Goal: Check status

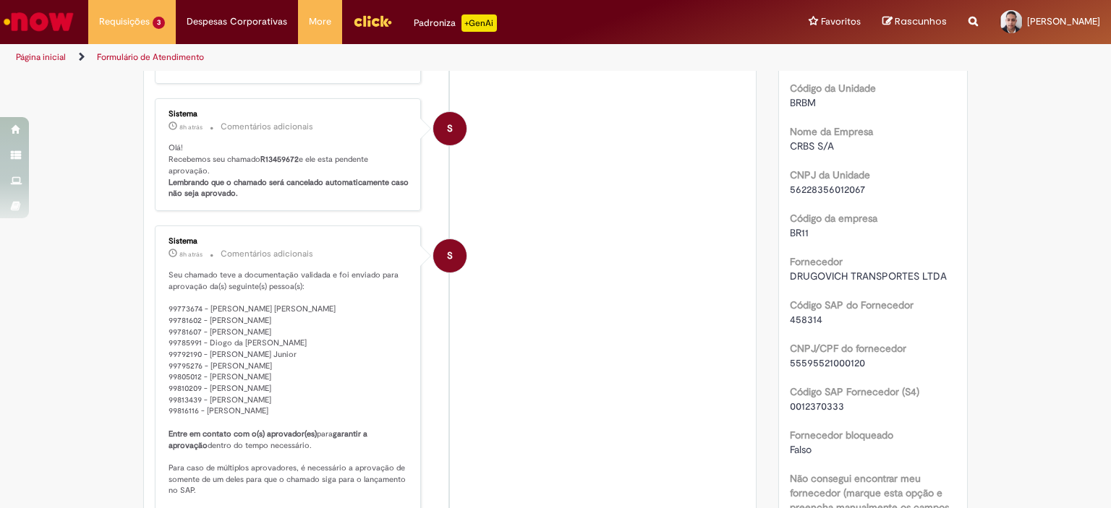
scroll to position [796, 0]
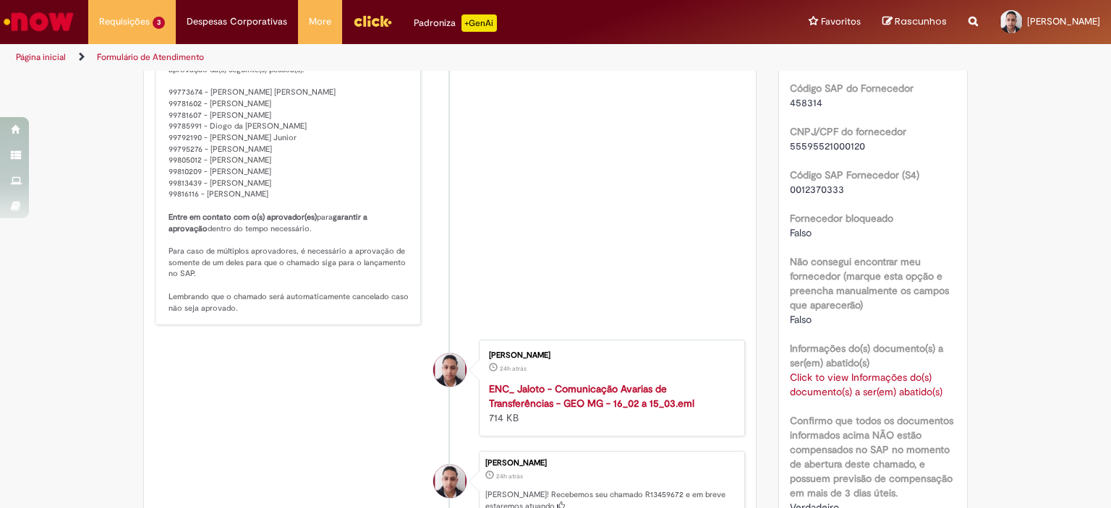
click at [889, 393] on link "Click to view Informações do(s) documento(s) a ser(em) abatido(s)" at bounding box center [866, 384] width 153 height 27
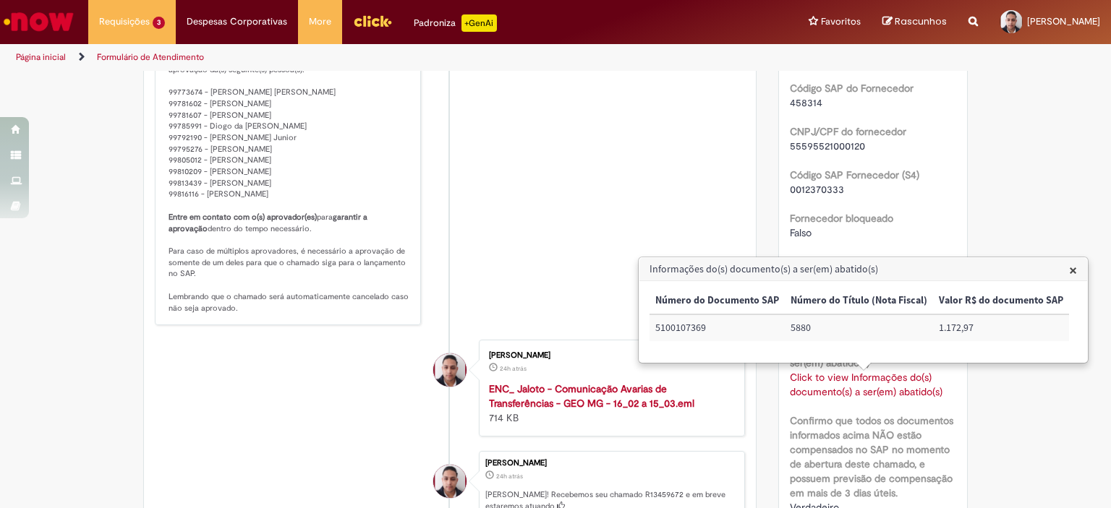
click at [889, 393] on link "Click to view Informações do(s) documento(s) a ser(em) abatido(s)" at bounding box center [866, 384] width 153 height 27
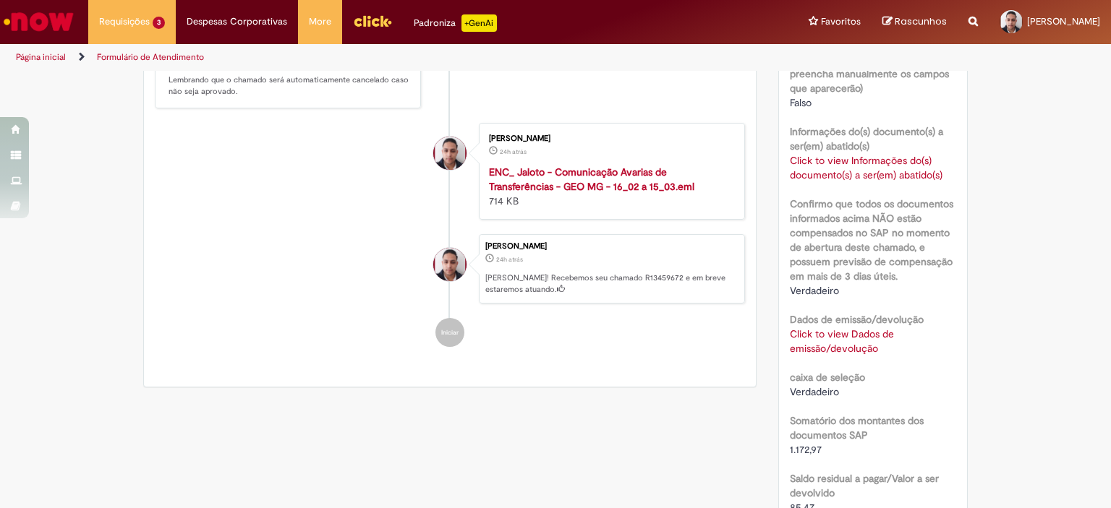
scroll to position [1157, 0]
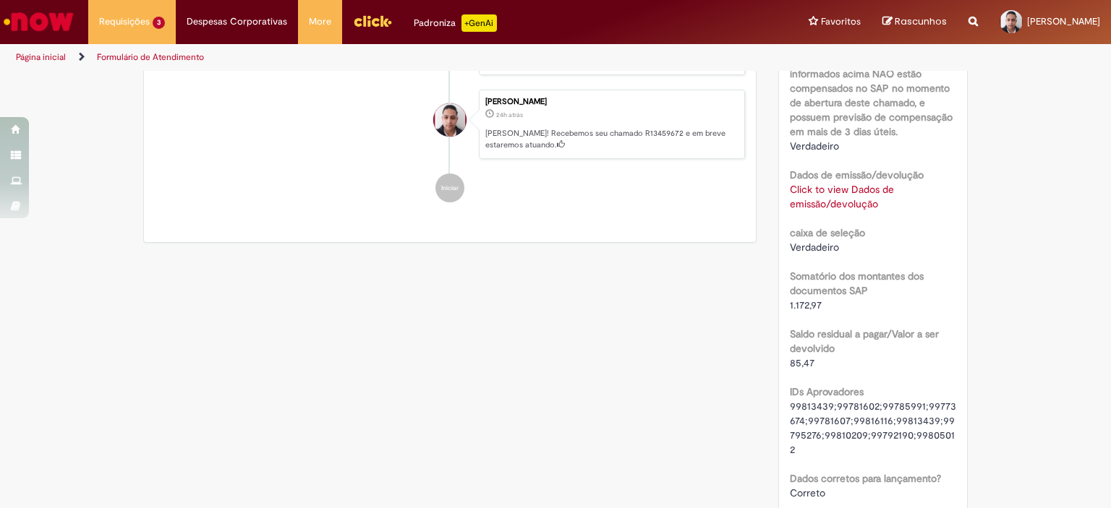
click at [817, 200] on link "Click to view Dados de emissão/devolução" at bounding box center [842, 196] width 104 height 27
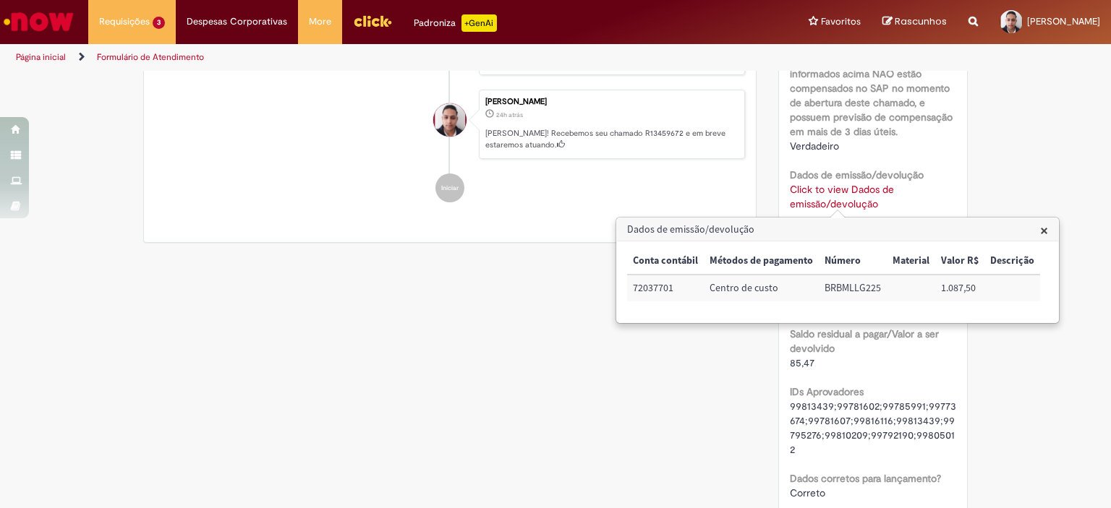
click at [817, 200] on link "Click to view Dados de emissão/devolução" at bounding box center [842, 196] width 104 height 27
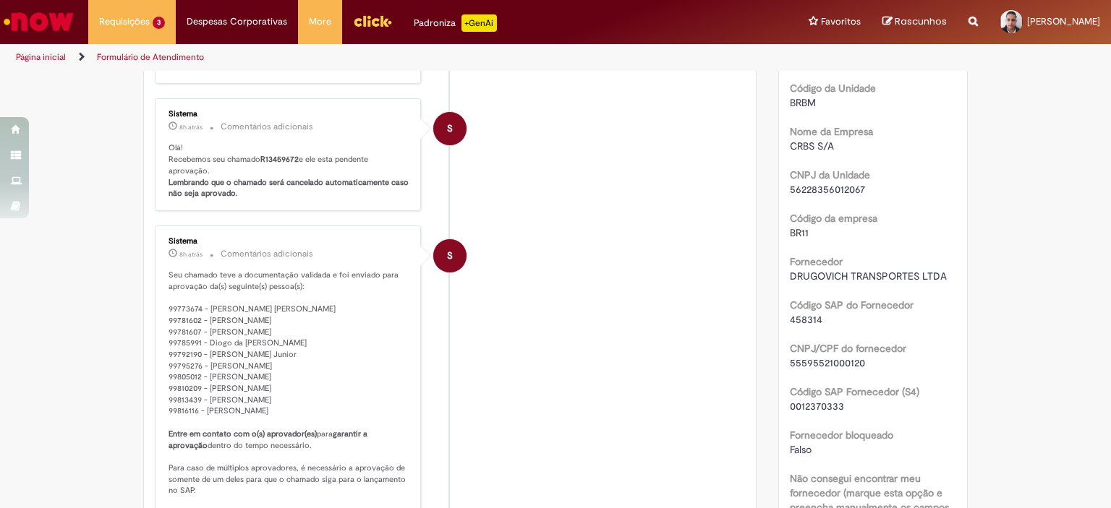
scroll to position [796, 0]
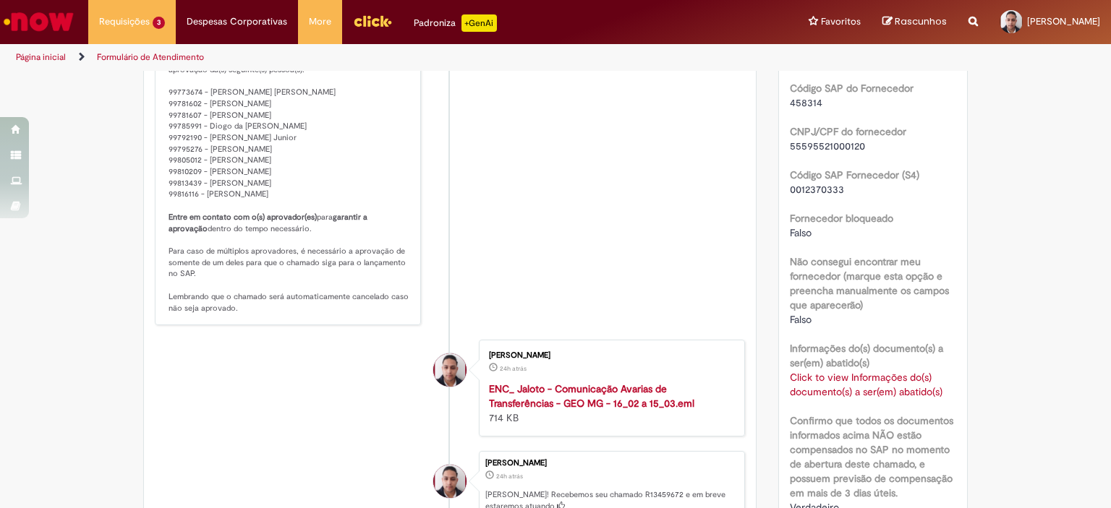
click at [864, 381] on link "Click to view Informações do(s) documento(s) a ser(em) abatido(s)" at bounding box center [866, 384] width 153 height 27
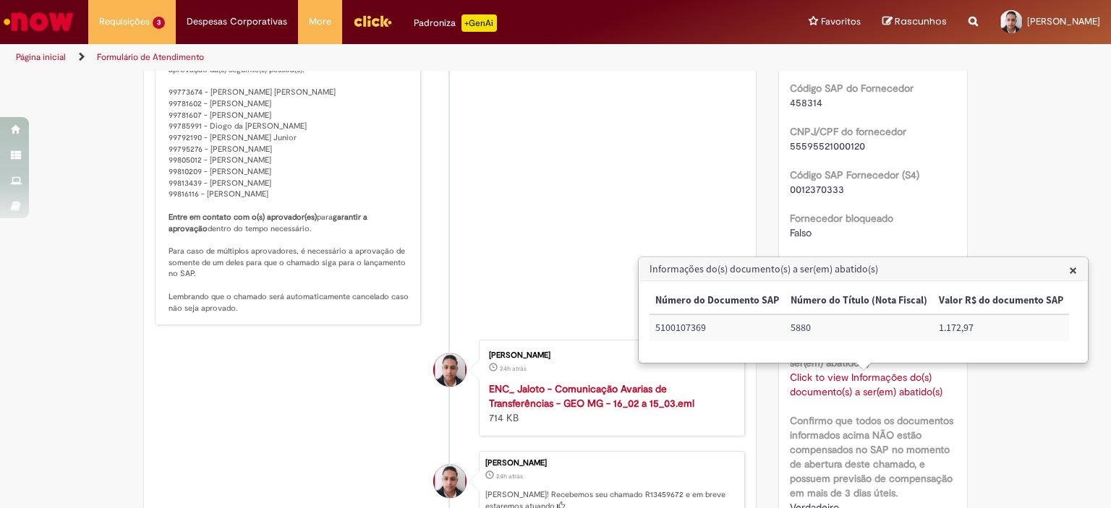
click at [864, 381] on link "Click to view Informações do(s) documento(s) a ser(em) abatido(s)" at bounding box center [866, 384] width 153 height 27
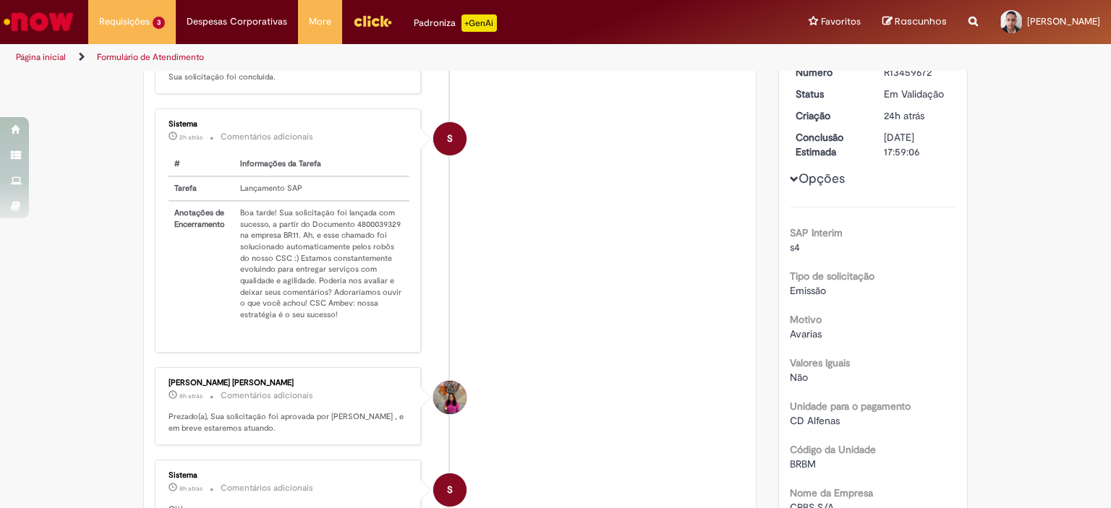
scroll to position [145, 0]
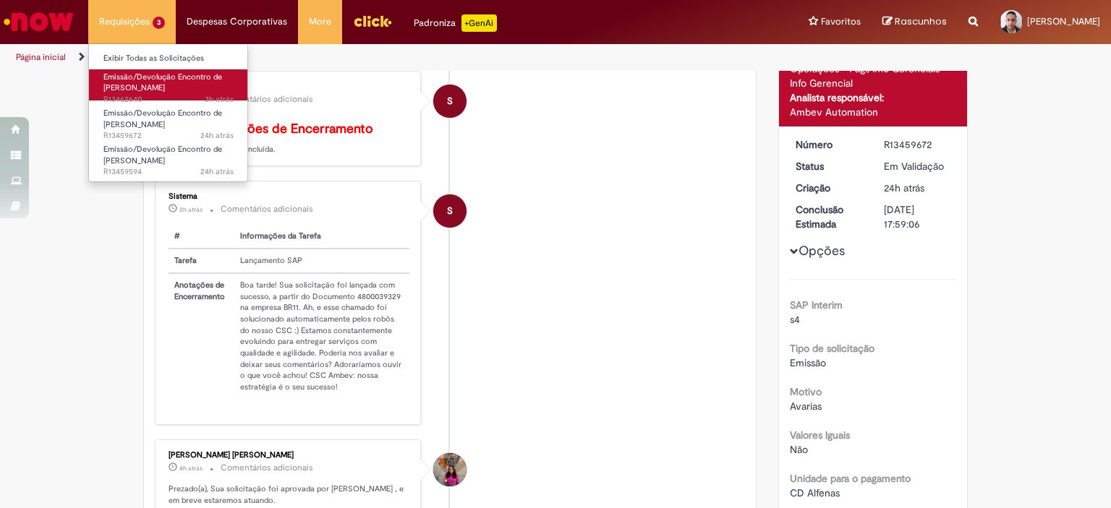
click at [184, 96] on span "3h atrás 3 horas atrás R13462640" at bounding box center [168, 100] width 130 height 12
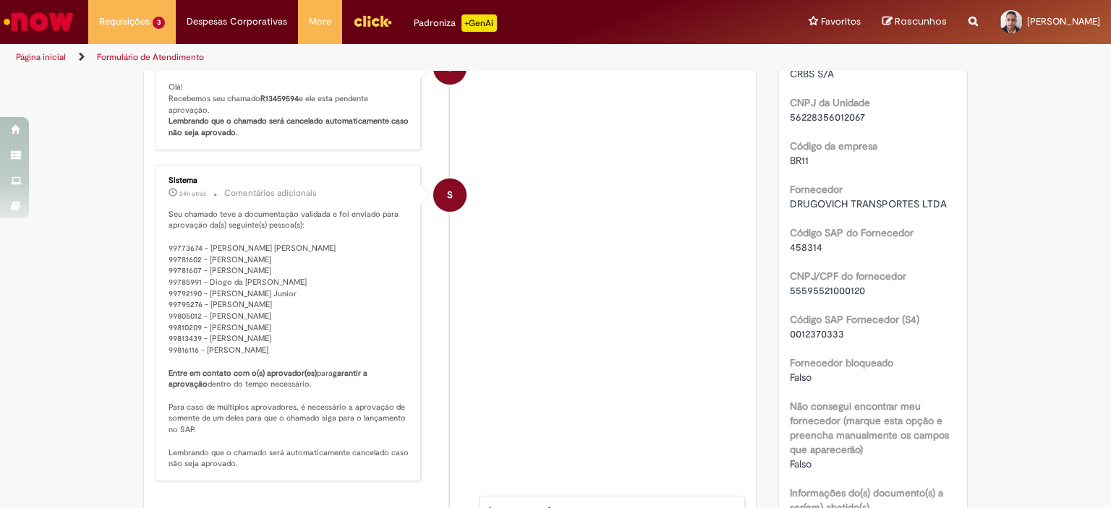
scroll to position [940, 0]
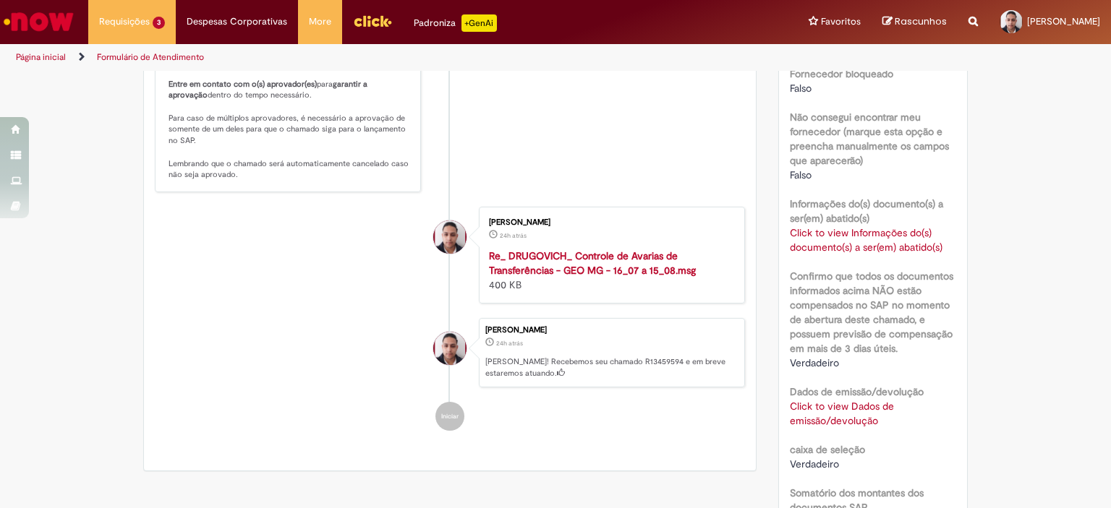
click at [883, 245] on link "Click to view Informações do(s) documento(s) a ser(em) abatido(s)" at bounding box center [866, 239] width 153 height 27
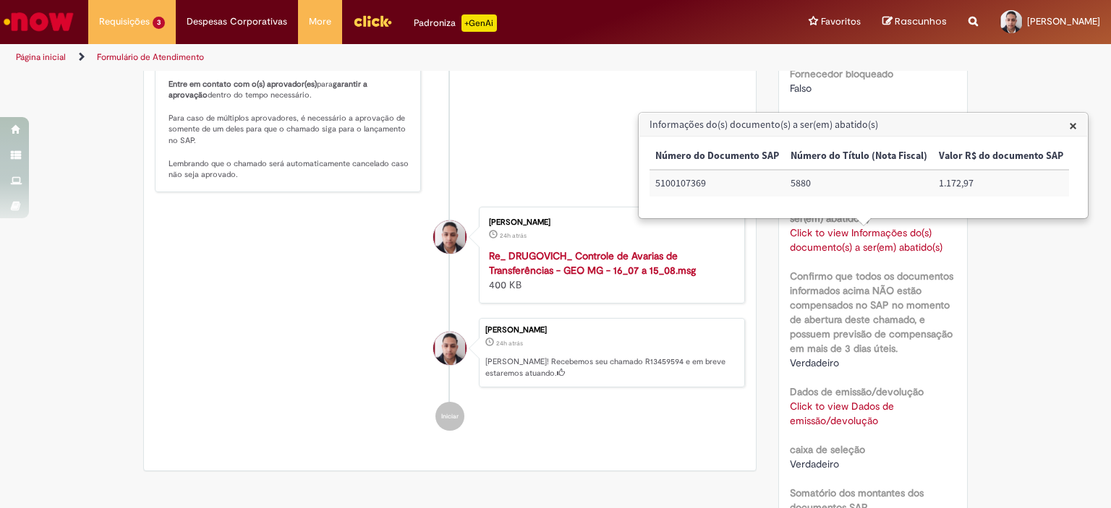
click at [883, 245] on link "Click to view Informações do(s) documento(s) a ser(em) abatido(s)" at bounding box center [866, 239] width 153 height 27
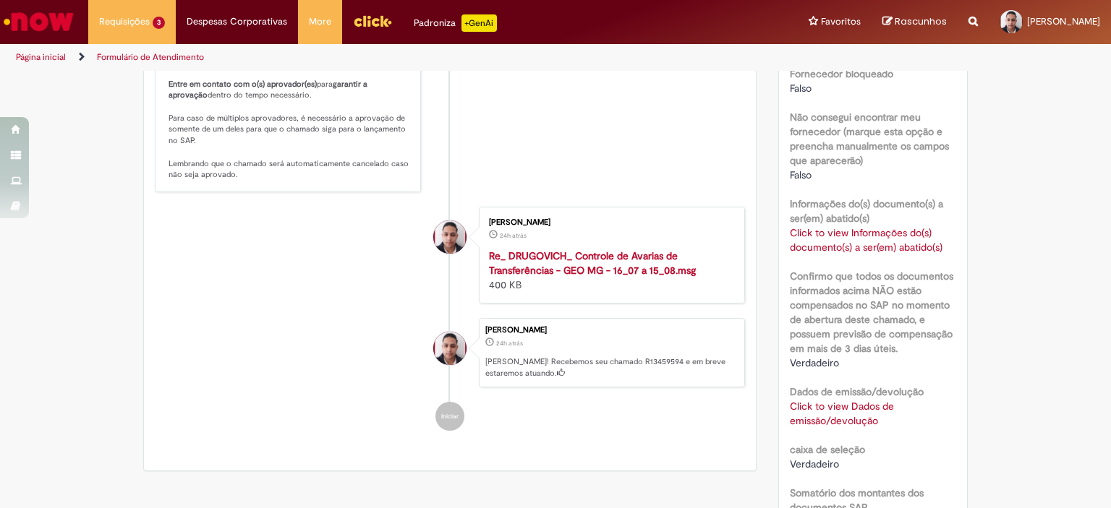
click at [871, 411] on link "Click to view Dados de emissão/devolução" at bounding box center [842, 413] width 104 height 27
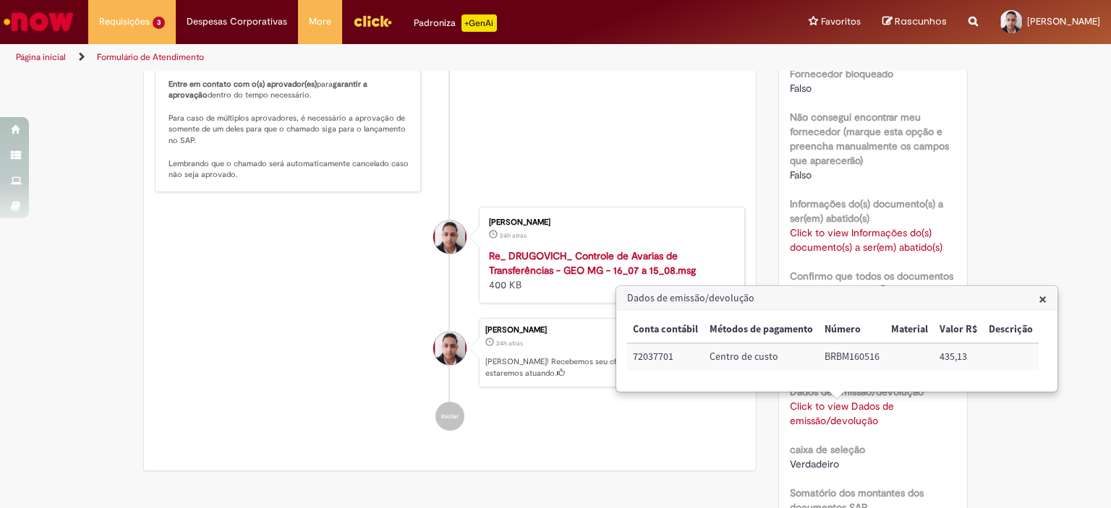
click at [871, 411] on link "Click to view Dados de emissão/devolução" at bounding box center [842, 413] width 104 height 27
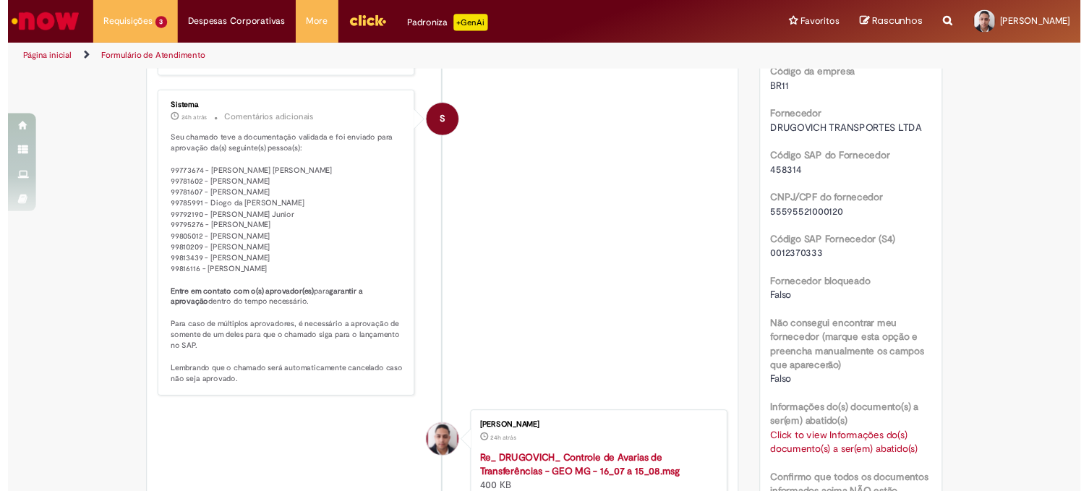
scroll to position [868, 0]
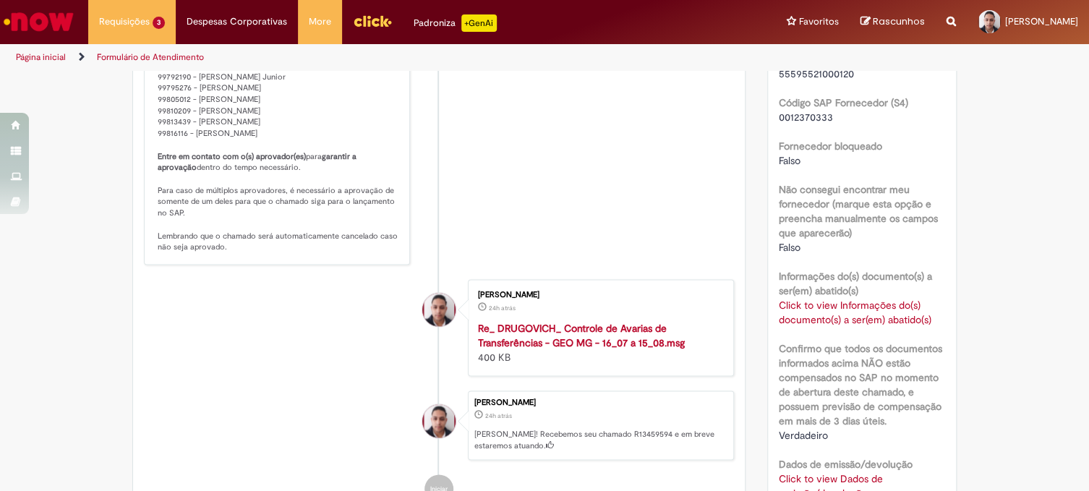
click at [877, 310] on link "Click to view Informações do(s) documento(s) a ser(em) abatido(s)" at bounding box center [855, 312] width 153 height 27
